Goal: Find specific page/section: Locate a particular part of the current website

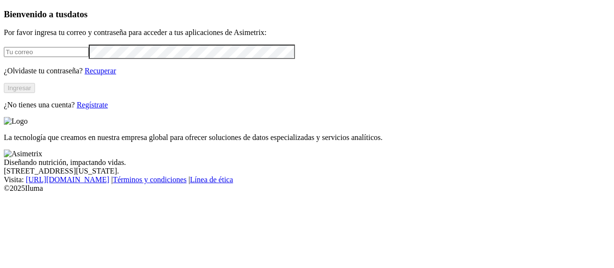
type input "[EMAIL_ADDRESS][PERSON_NAME][DOMAIN_NAME]"
click at [35, 93] on button "Ingresar" at bounding box center [19, 88] width 31 height 10
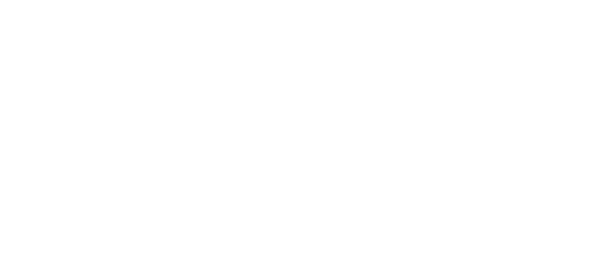
type input "alia"
